Goal: Ask a question: Seek information or help from site administrators or community

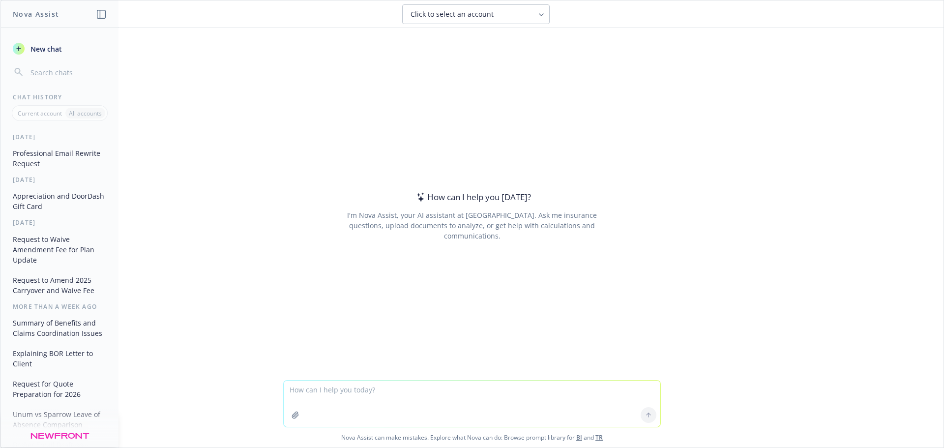
click at [338, 388] on textarea at bounding box center [472, 404] width 377 height 46
type textarea "provide examples for: Absence management program including project oversight/ma…"
click at [597, 390] on textarea "provide examples for: Absence management program including project oversight/ma…" at bounding box center [472, 404] width 377 height 46
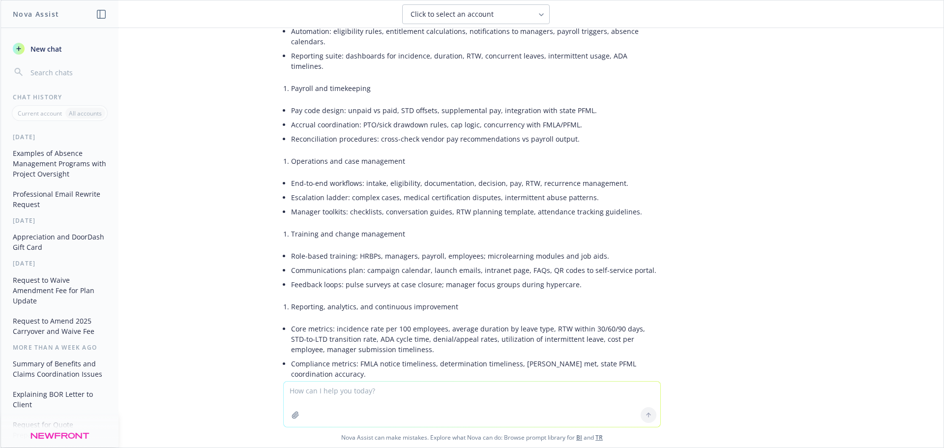
scroll to position [541, 0]
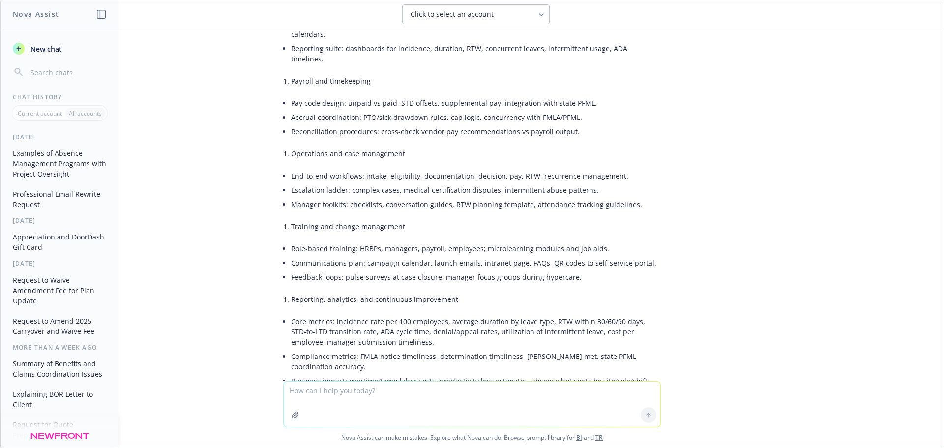
click at [291, 292] on li "Reporting, analytics, and continuous improvement" at bounding box center [476, 299] width 370 height 14
drag, startPoint x: 285, startPoint y: 260, endPoint x: 348, endPoint y: 259, distance: 62.5
click at [348, 292] on li "Reporting, analytics, and continuous improvement" at bounding box center [476, 299] width 370 height 14
copy li "Reporting, analytics,"
